Goal: Task Accomplishment & Management: Complete application form

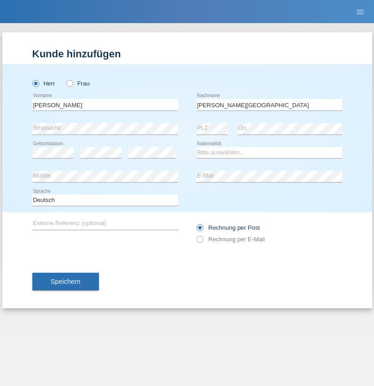
type input "[PERSON_NAME][GEOGRAPHIC_DATA]"
select select "PT"
select select "C"
select select "14"
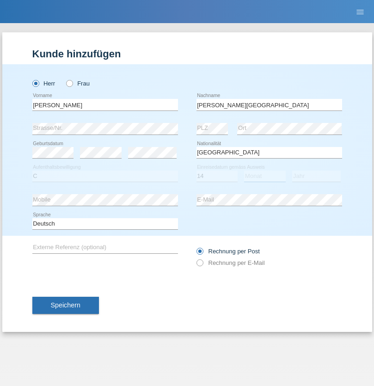
select select "08"
select select "2021"
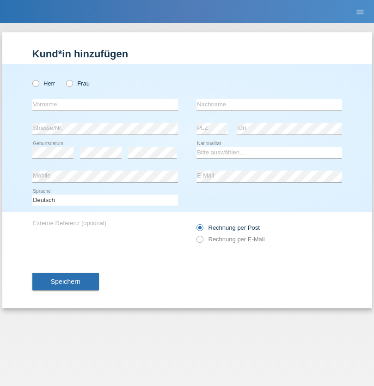
radio input "true"
click at [105, 104] on input "text" at bounding box center [104, 105] width 145 height 12
type input "Joaquim Miguel"
click at [269, 104] on input "text" at bounding box center [268, 105] width 145 height 12
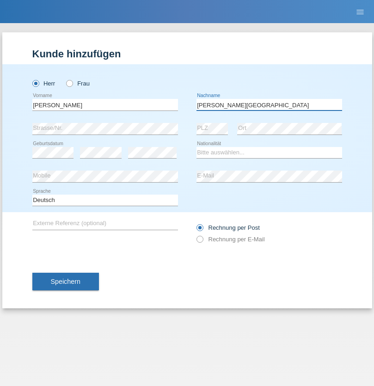
type input "Lopes Lisboa"
select select "PT"
select select "C"
select select "14"
select select "08"
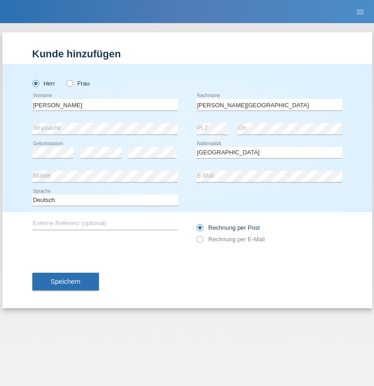
select select "2021"
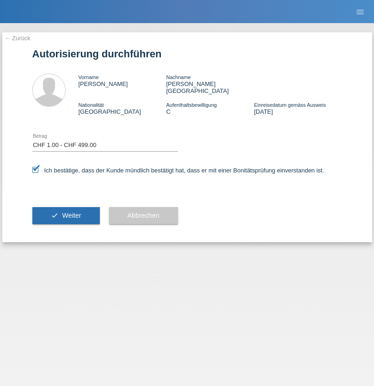
select select "1"
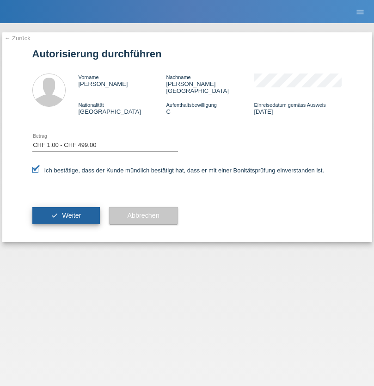
click at [66, 212] on span "Weiter" at bounding box center [71, 215] width 19 height 7
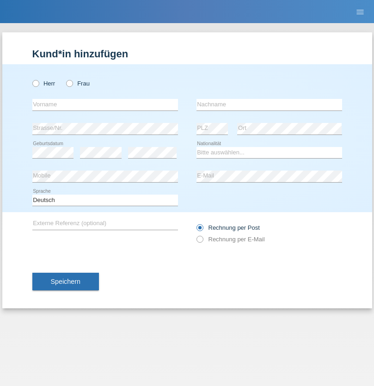
radio input "true"
click at [105, 104] on input "text" at bounding box center [104, 105] width 145 height 12
type input "[PERSON_NAME]"
click at [269, 104] on input "text" at bounding box center [268, 105] width 145 height 12
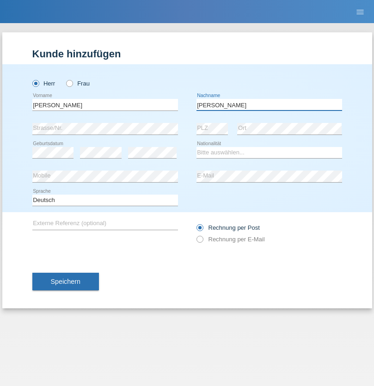
type input "[PERSON_NAME]"
select select "SK"
select select "C"
select select "28"
select select "02"
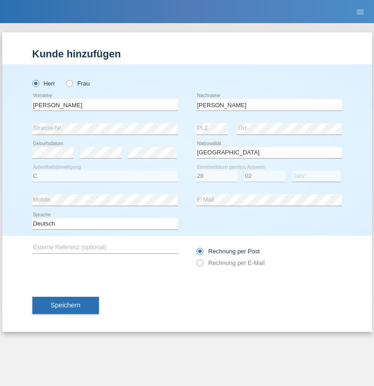
select select "2021"
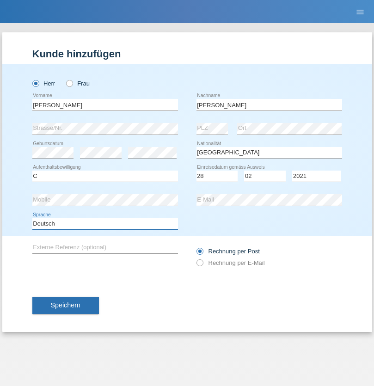
select select "en"
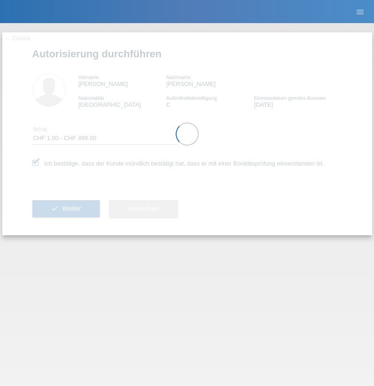
select select "1"
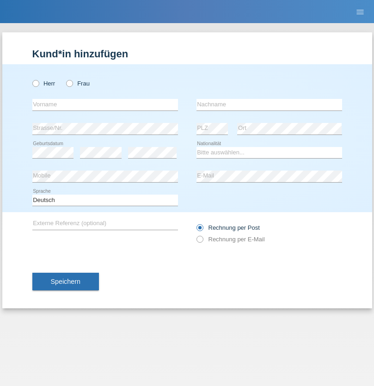
radio input "true"
click at [105, 104] on input "text" at bounding box center [104, 105] width 145 height 12
type input "Baliu"
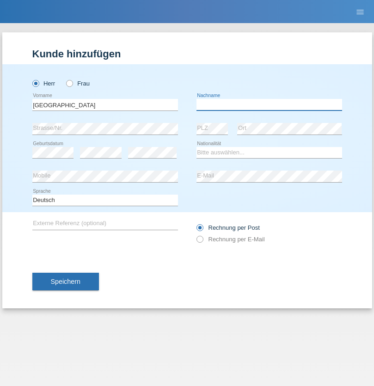
click at [269, 104] on input "text" at bounding box center [268, 105] width 145 height 12
type input "Adnan"
select select "HR"
select select "C"
select select "03"
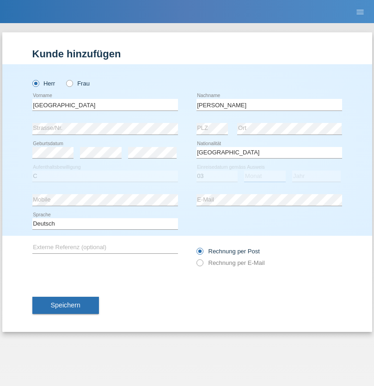
select select "01"
select select "2021"
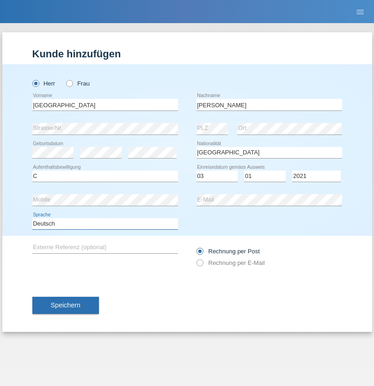
select select "en"
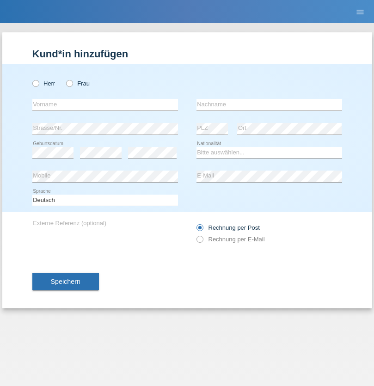
radio input "true"
click at [105, 104] on input "text" at bounding box center [104, 105] width 145 height 12
type input "Bastri"
click at [269, 104] on input "text" at bounding box center [268, 105] width 145 height 12
type input "Ajdari"
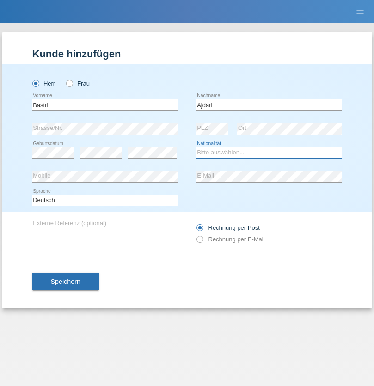
select select "MK"
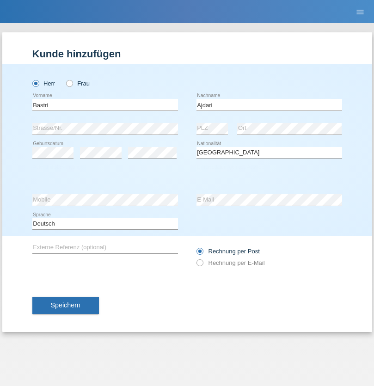
select select "C"
select select "01"
select select "02"
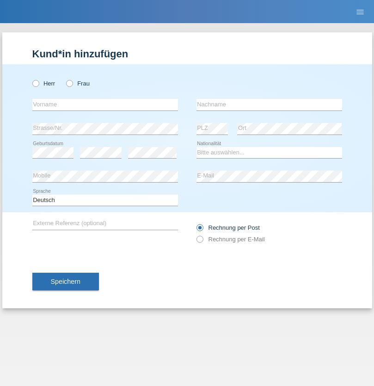
radio input "true"
click at [105, 104] on input "text" at bounding box center [104, 105] width 145 height 12
type input "[PERSON_NAME]"
click at [269, 104] on input "text" at bounding box center [268, 105] width 145 height 12
type input "Knopf"
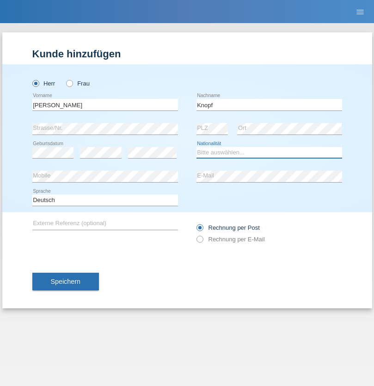
select select "DE"
select select "C"
select select "27"
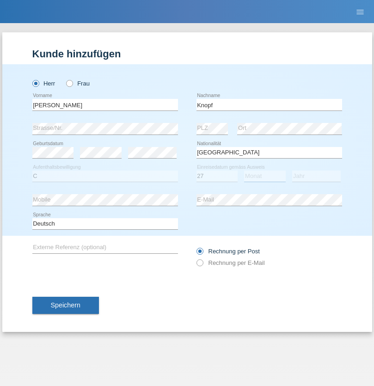
select select "08"
select select "2021"
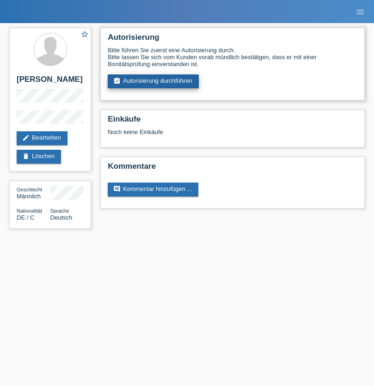
click at [153, 81] on link "assignment_turned_in Autorisierung durchführen" at bounding box center [153, 81] width 91 height 14
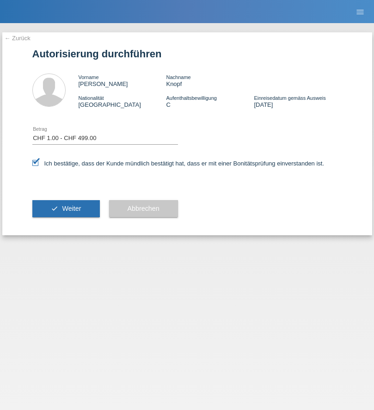
select select "1"
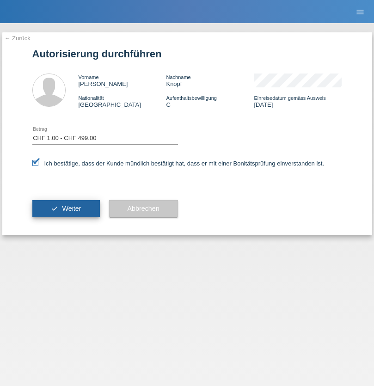
click at [66, 208] on span "Weiter" at bounding box center [71, 208] width 19 height 7
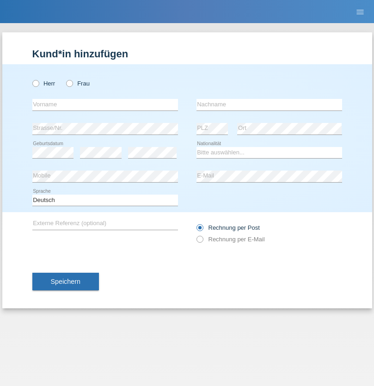
radio input "true"
click at [105, 104] on input "text" at bounding box center [104, 105] width 145 height 12
type input "Diaconu"
click at [269, 104] on input "text" at bounding box center [268, 105] width 145 height 12
type input "Gabriel-Daniel"
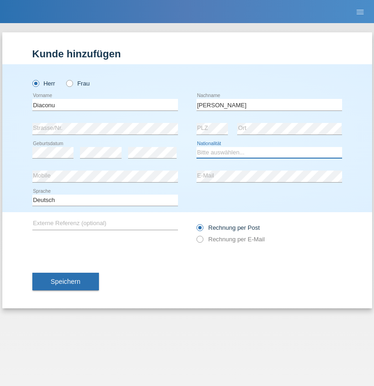
select select "RO"
select select "C"
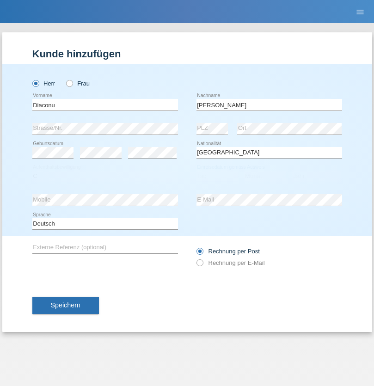
select select "10"
select select "04"
select select "2021"
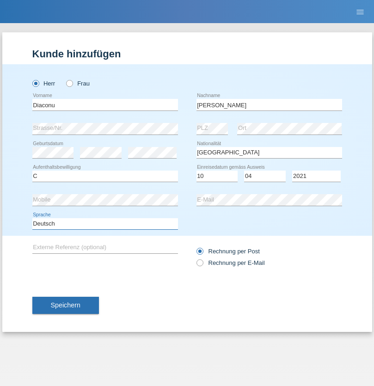
select select "en"
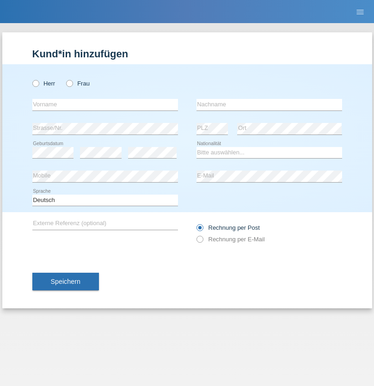
radio input "true"
click at [105, 104] on input "text" at bounding box center [104, 105] width 145 height 12
type input "Berkant"
click at [269, 104] on input "text" at bounding box center [268, 105] width 145 height 12
type input "Ulus"
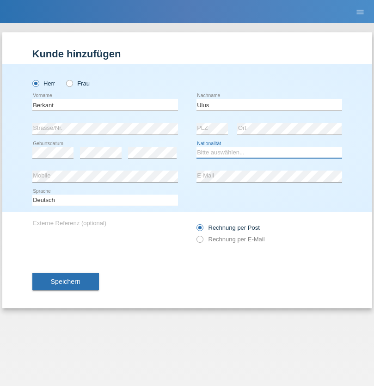
select select "DE"
select select "C"
select select "30"
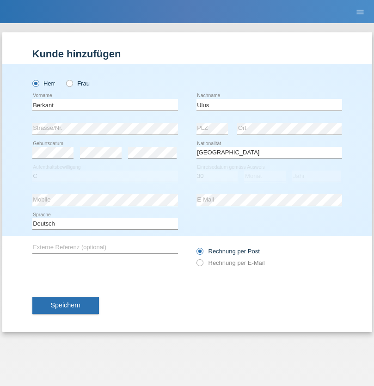
select select "05"
select select "2021"
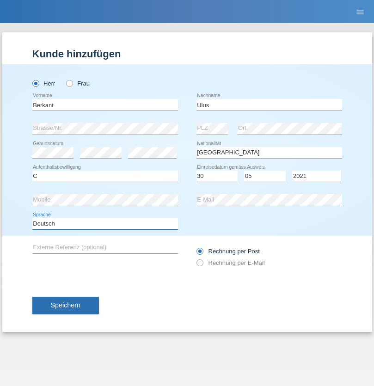
select select "en"
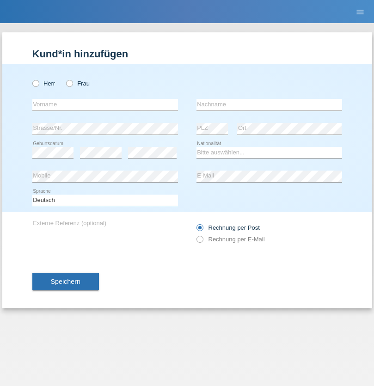
radio input "true"
click at [105, 104] on input "text" at bounding box center [104, 105] width 145 height 12
type input "[PERSON_NAME]"
click at [269, 104] on input "text" at bounding box center [268, 105] width 145 height 12
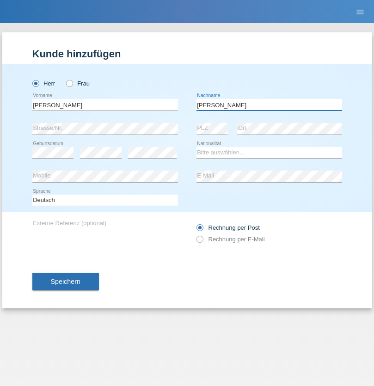
type input "[PERSON_NAME]"
select select "PL"
select select "C"
select select "16"
select select "04"
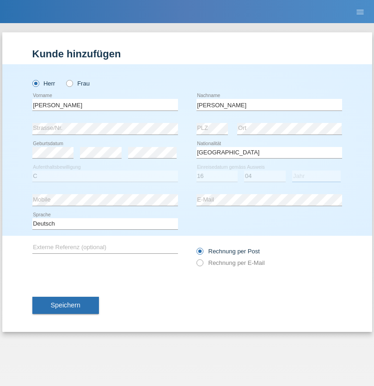
select select "2010"
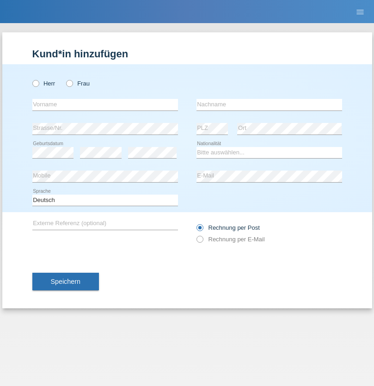
radio input "true"
click at [105, 104] on input "text" at bounding box center [104, 105] width 145 height 12
type input "[PERSON_NAME]"
click at [269, 104] on input "text" at bounding box center [268, 105] width 145 height 12
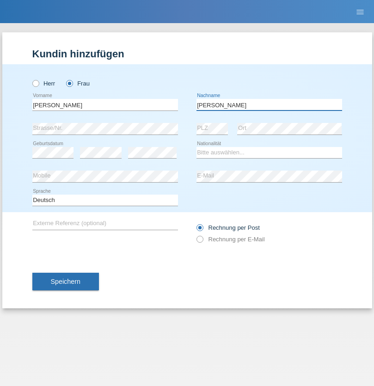
type input "[PERSON_NAME]"
select select "CH"
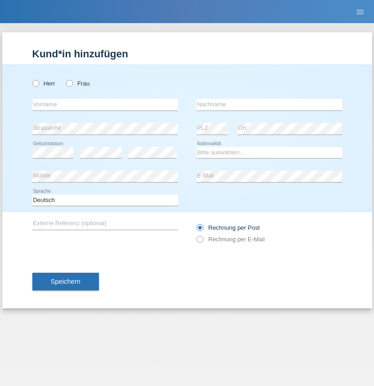
radio input "true"
click at [105, 104] on input "text" at bounding box center [104, 105] width 145 height 12
type input "[PERSON_NAME]"
click at [269, 104] on input "text" at bounding box center [268, 105] width 145 height 12
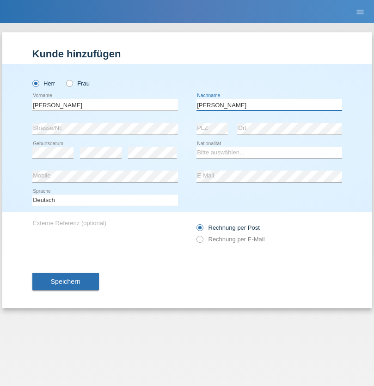
type input "[PERSON_NAME]"
select select "CH"
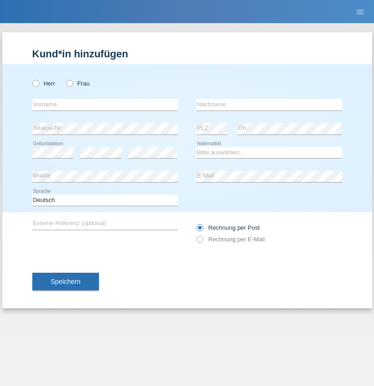
radio input "true"
click at [105, 104] on input "text" at bounding box center [104, 105] width 145 height 12
type input "[PERSON_NAME]"
click at [269, 104] on input "text" at bounding box center [268, 105] width 145 height 12
type input "Selmonaj"
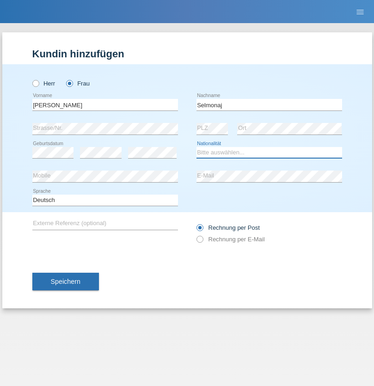
select select "CH"
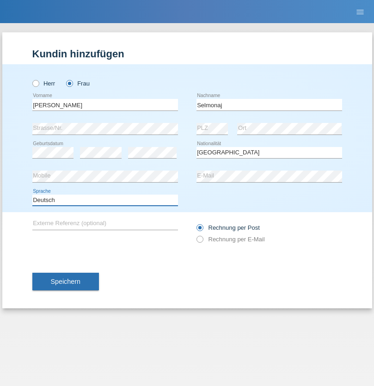
select select "en"
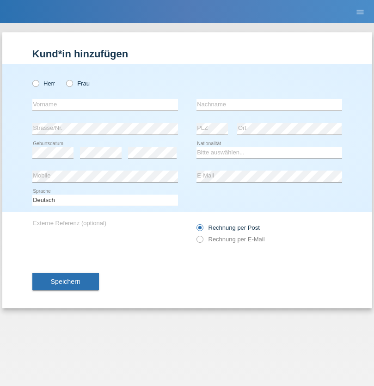
radio input "true"
click at [105, 104] on input "text" at bounding box center [104, 105] width 145 height 12
type input "[PERSON_NAME]"
click at [269, 104] on input "text" at bounding box center [268, 105] width 145 height 12
type input "Mehlhorn"
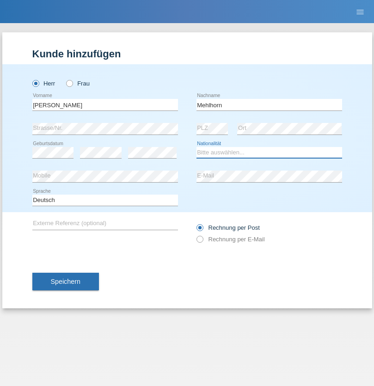
select select "CH"
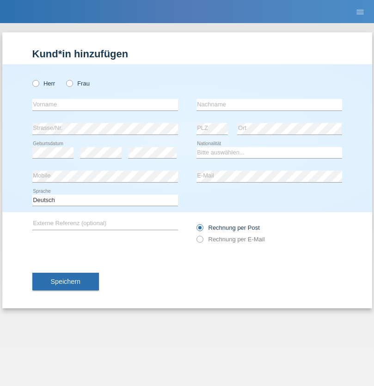
radio input "true"
click at [105, 104] on input "text" at bounding box center [104, 105] width 145 height 12
type input "Cristina"
click at [269, 104] on input "text" at bounding box center [268, 105] width 145 height 12
type input "Papuc"
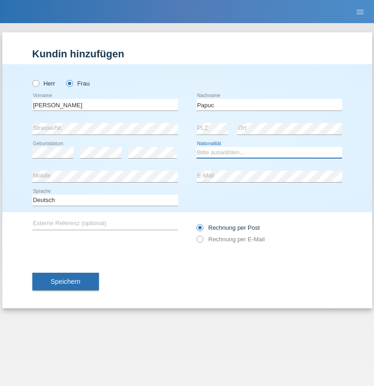
select select "RO"
select select "C"
select select "30"
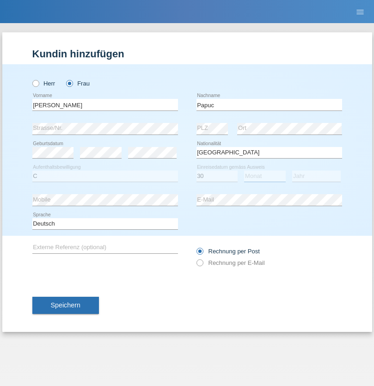
select select "07"
select select "2019"
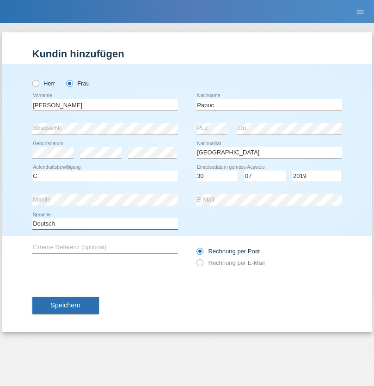
select select "en"
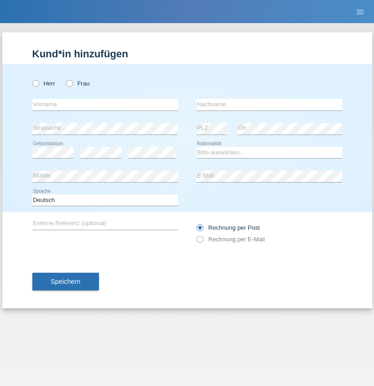
radio input "true"
click at [105, 104] on input "text" at bounding box center [104, 105] width 145 height 12
type input "Dikbaş"
click at [269, 104] on input "text" at bounding box center [268, 105] width 145 height 12
type input "Nuray"
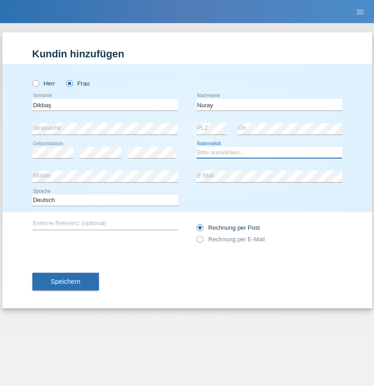
select select "TR"
select select "C"
select select "09"
select select "11"
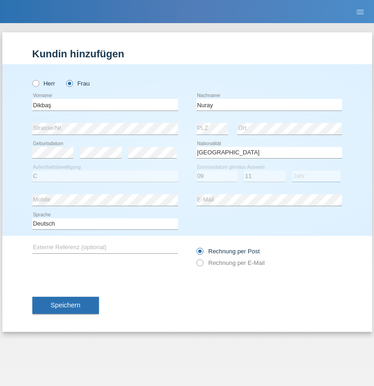
select select "1994"
